Goal: Find contact information: Find contact information

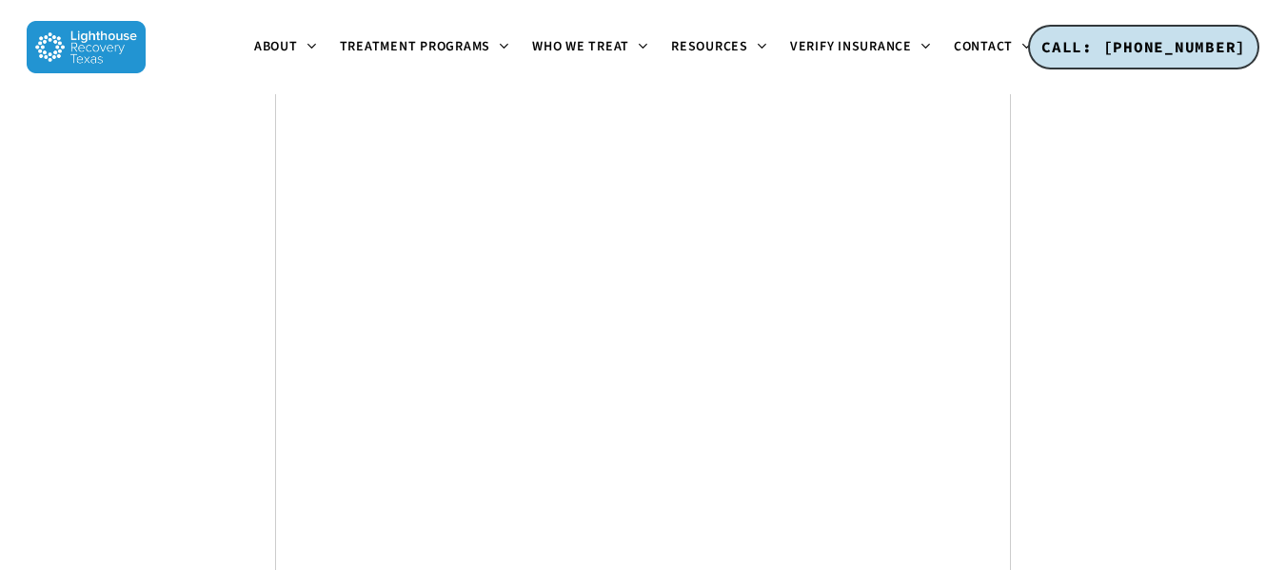
scroll to position [7427, 0]
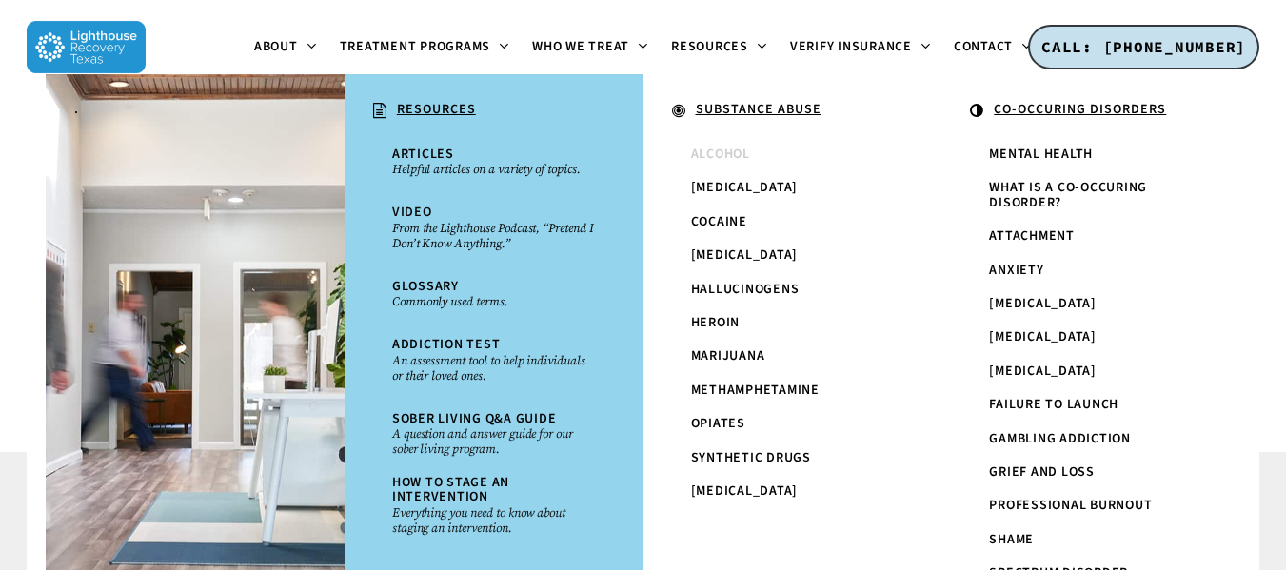
click at [705, 153] on span "Alcohol" at bounding box center [720, 154] width 59 height 19
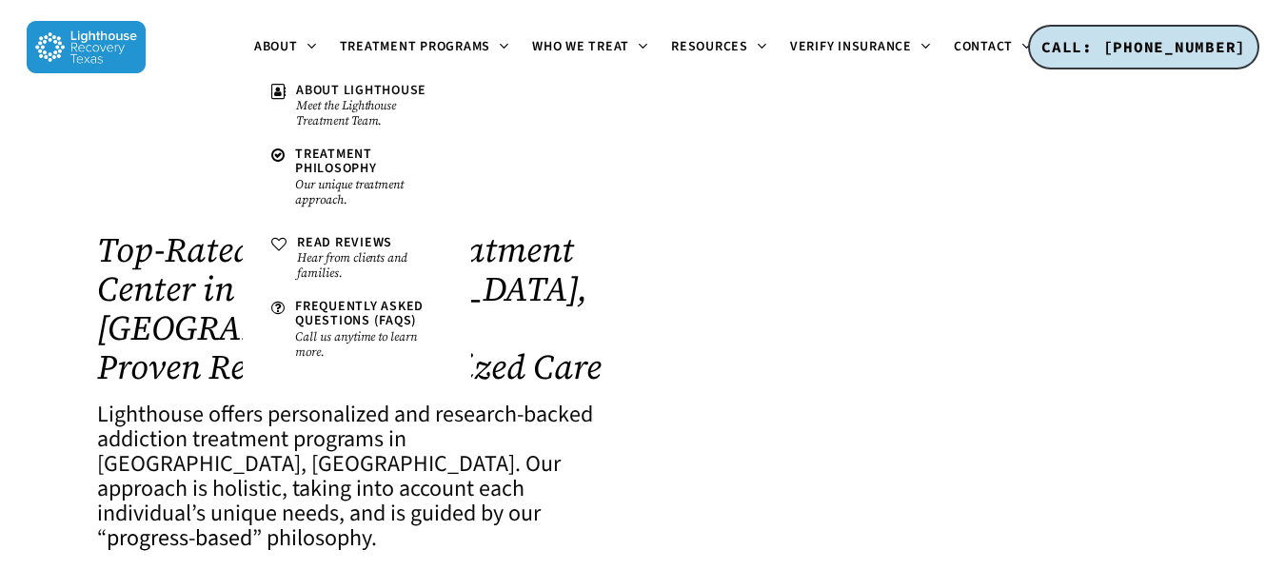
scroll to position [7427, 0]
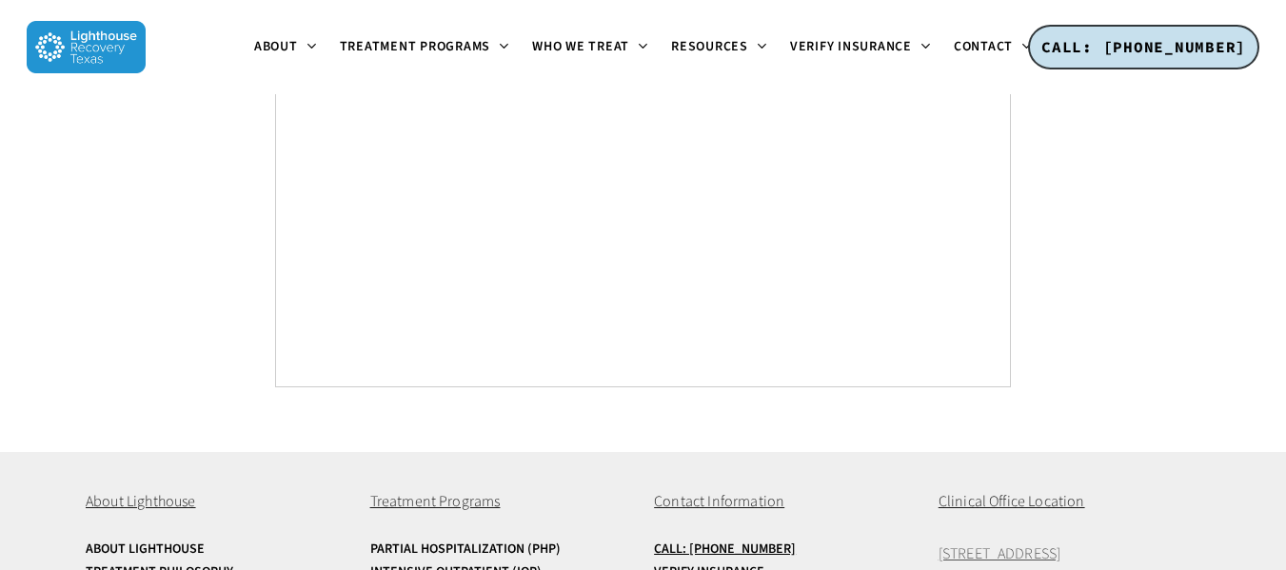
click at [1060, 544] on span "[STREET_ADDRESS]" at bounding box center [1000, 554] width 123 height 21
